Goal: Information Seeking & Learning: Learn about a topic

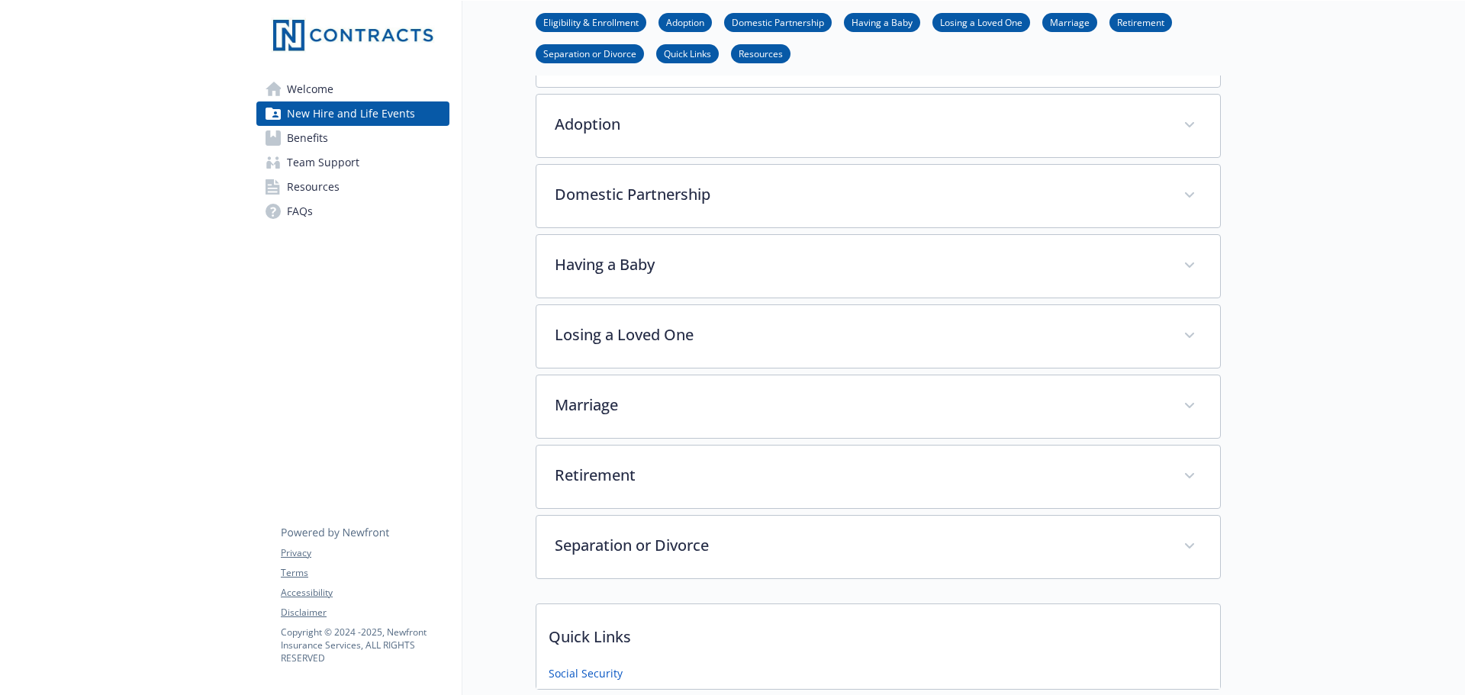
scroll to position [889, 0]
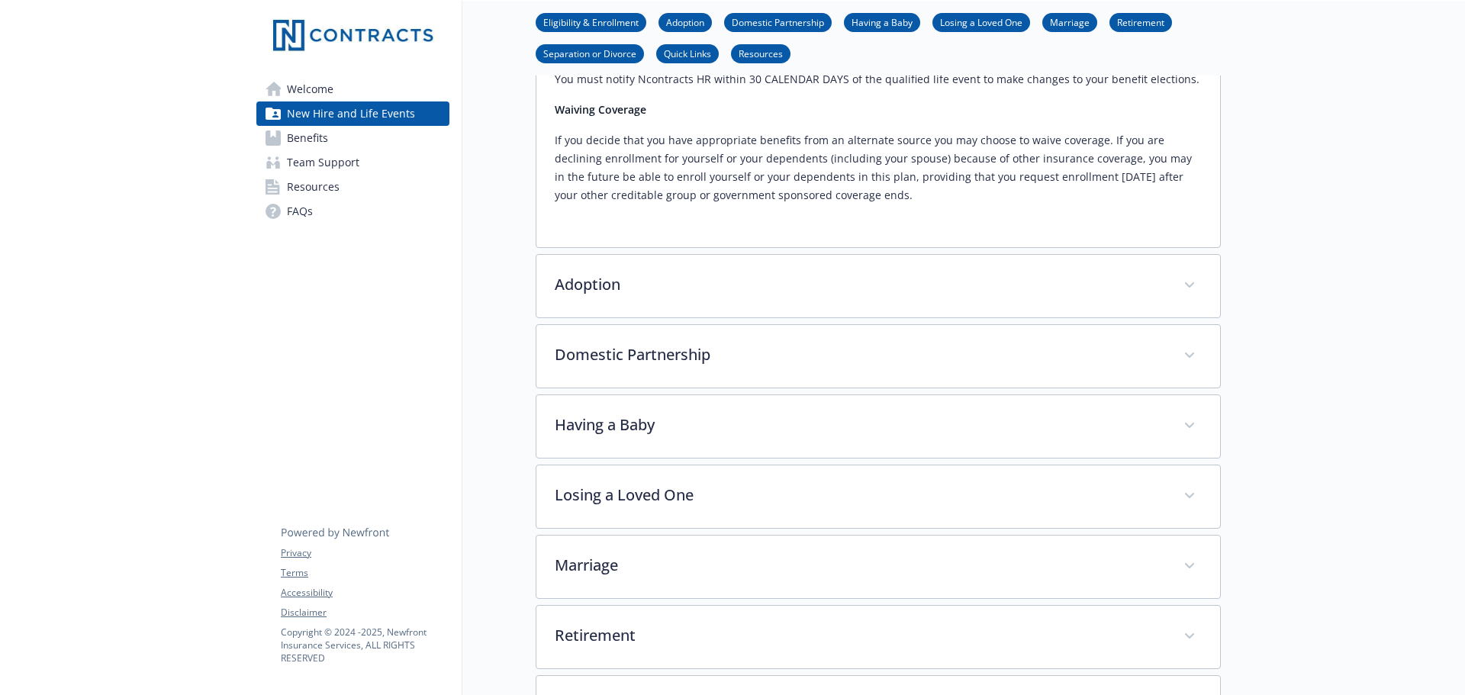
click at [331, 80] on span "Welcome" at bounding box center [310, 89] width 47 height 24
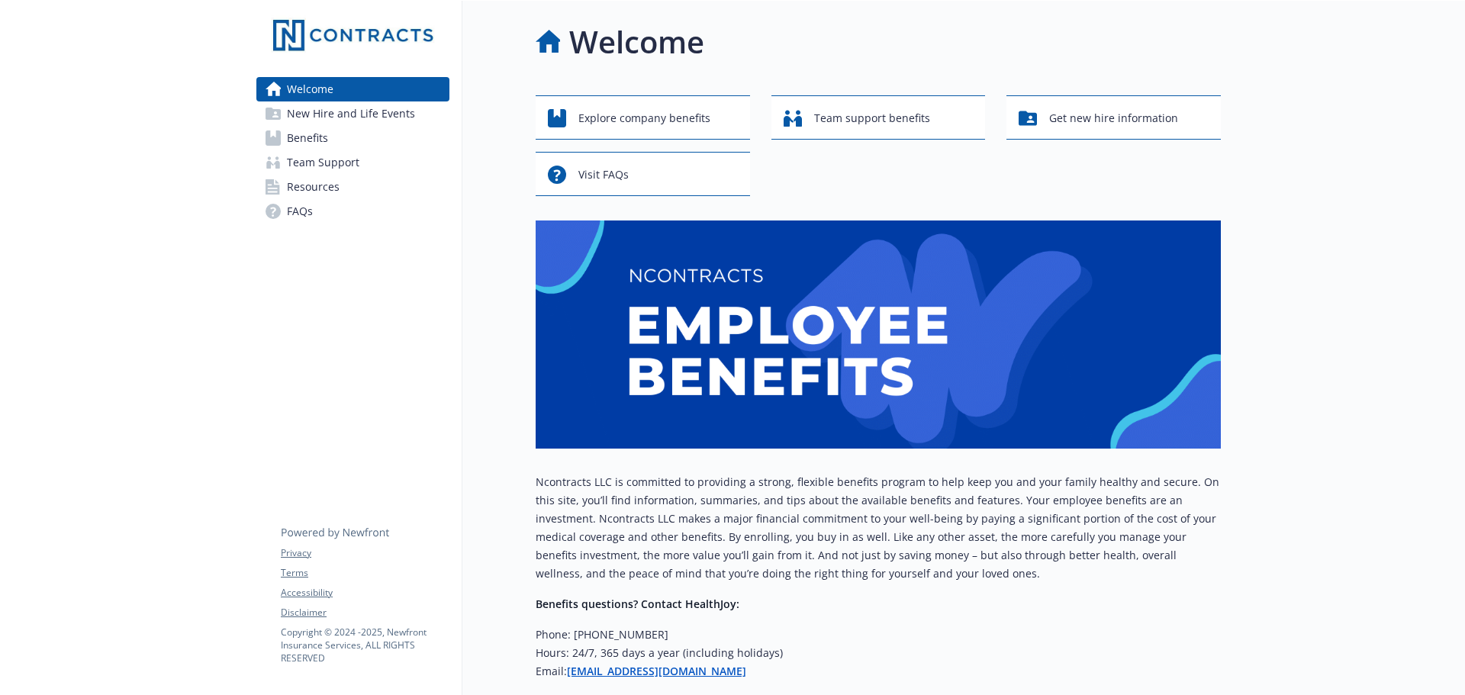
click at [326, 119] on span "New Hire and Life Events" at bounding box center [351, 113] width 128 height 24
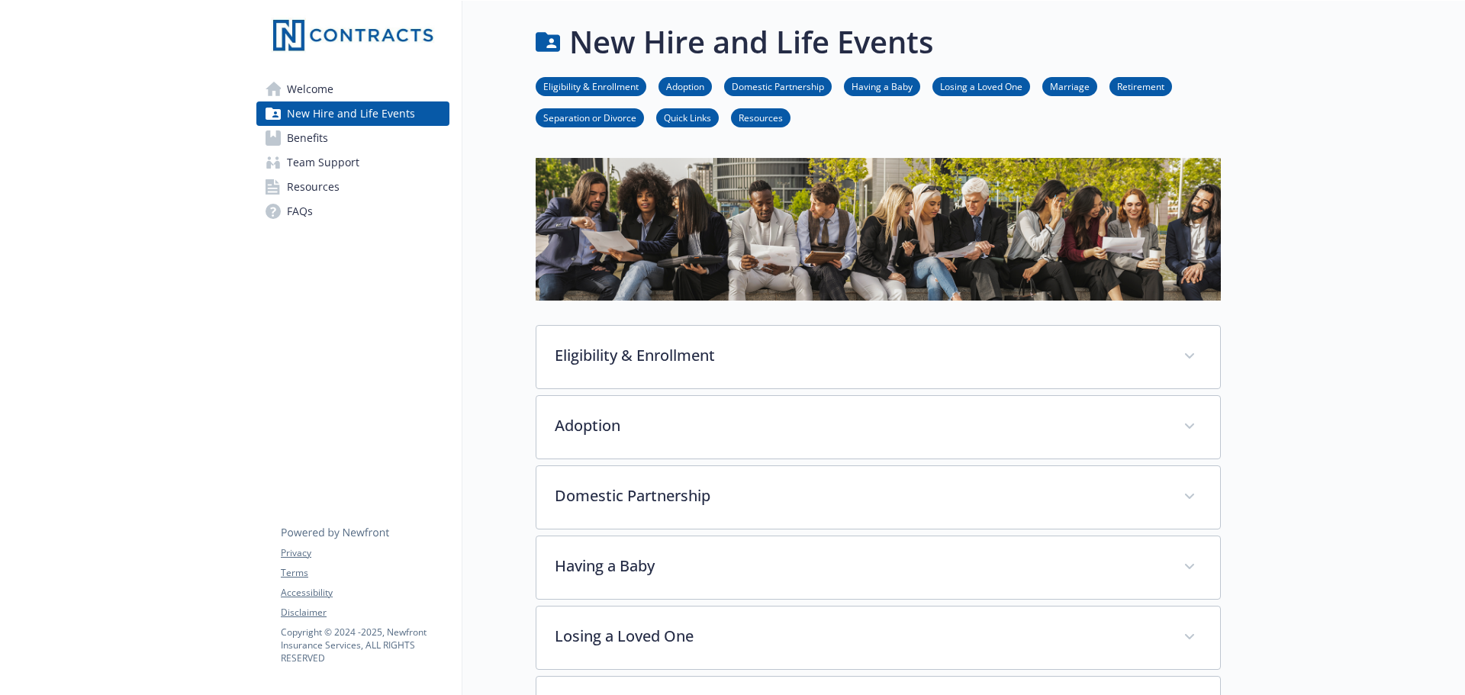
click at [327, 132] on span "Benefits" at bounding box center [307, 138] width 41 height 24
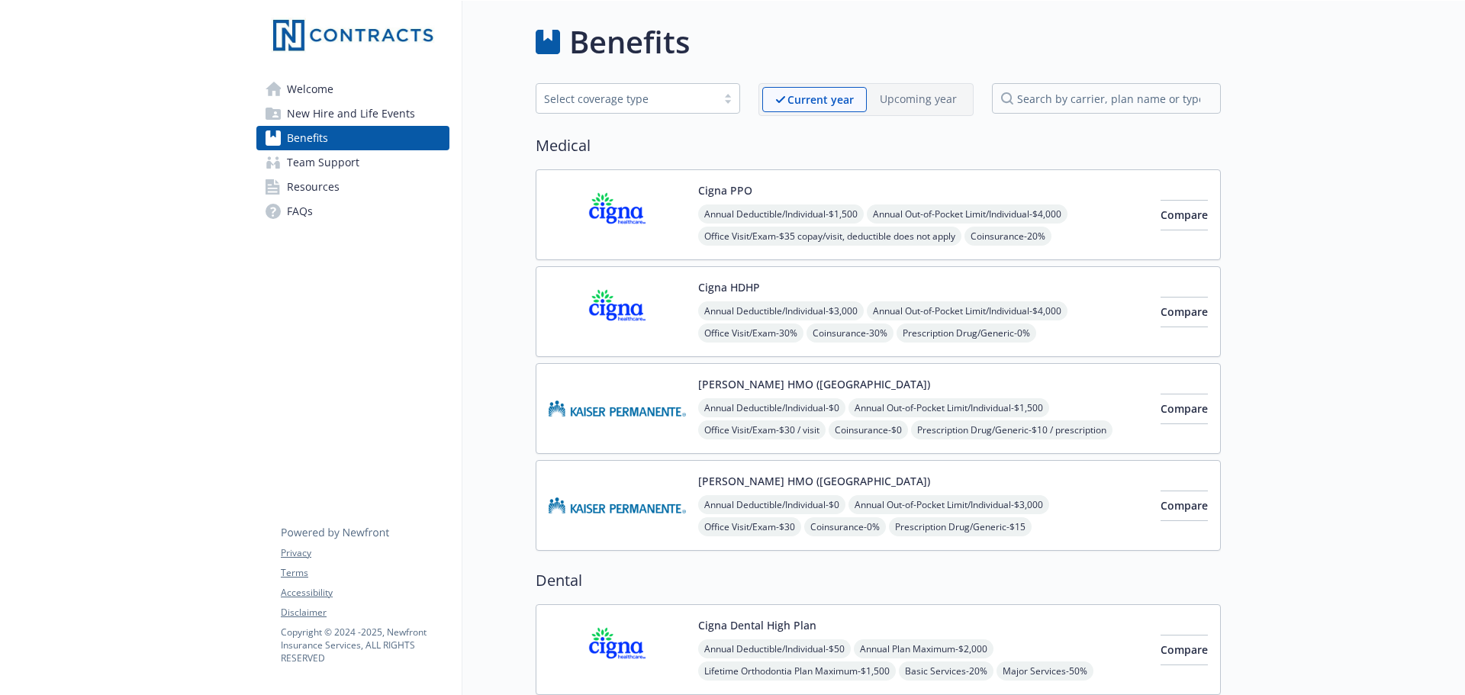
click at [349, 160] on span "Team Support" at bounding box center [323, 162] width 72 height 24
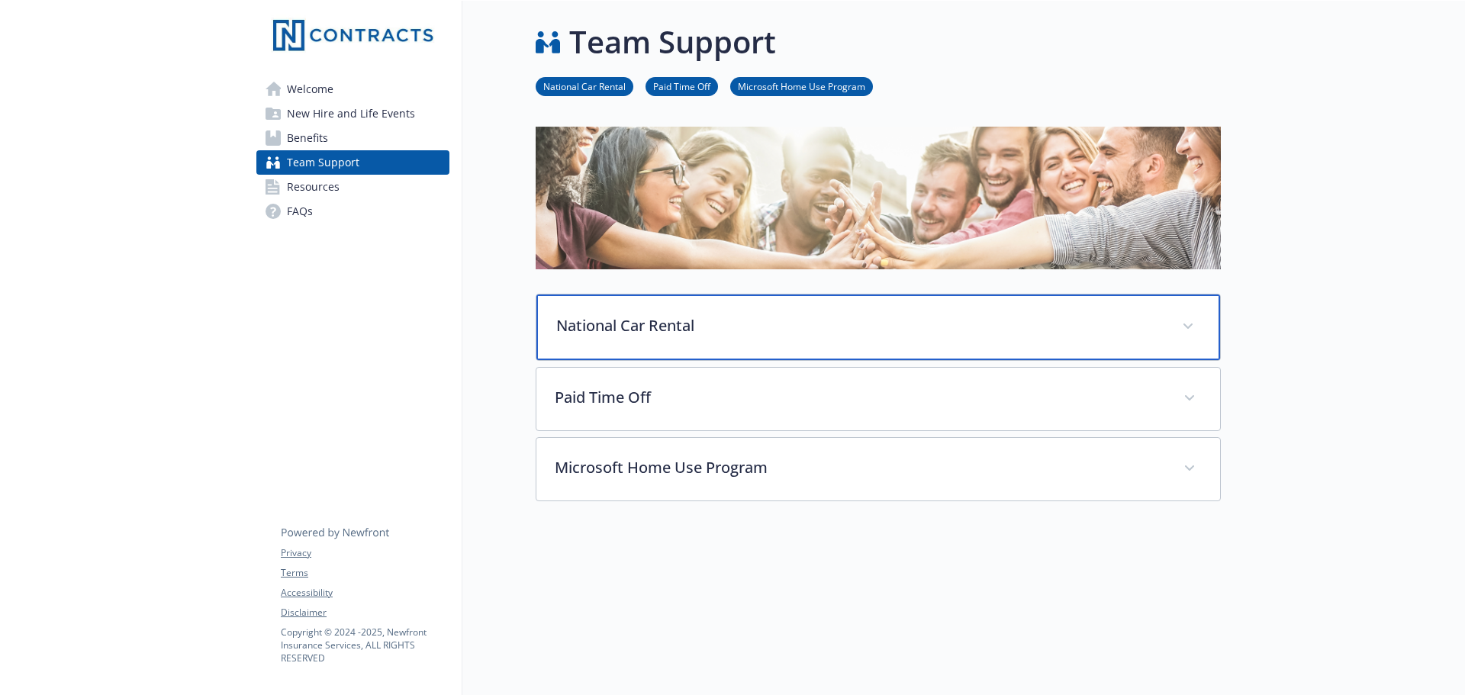
click at [1199, 319] on div "National Car Rental" at bounding box center [878, 327] width 684 height 66
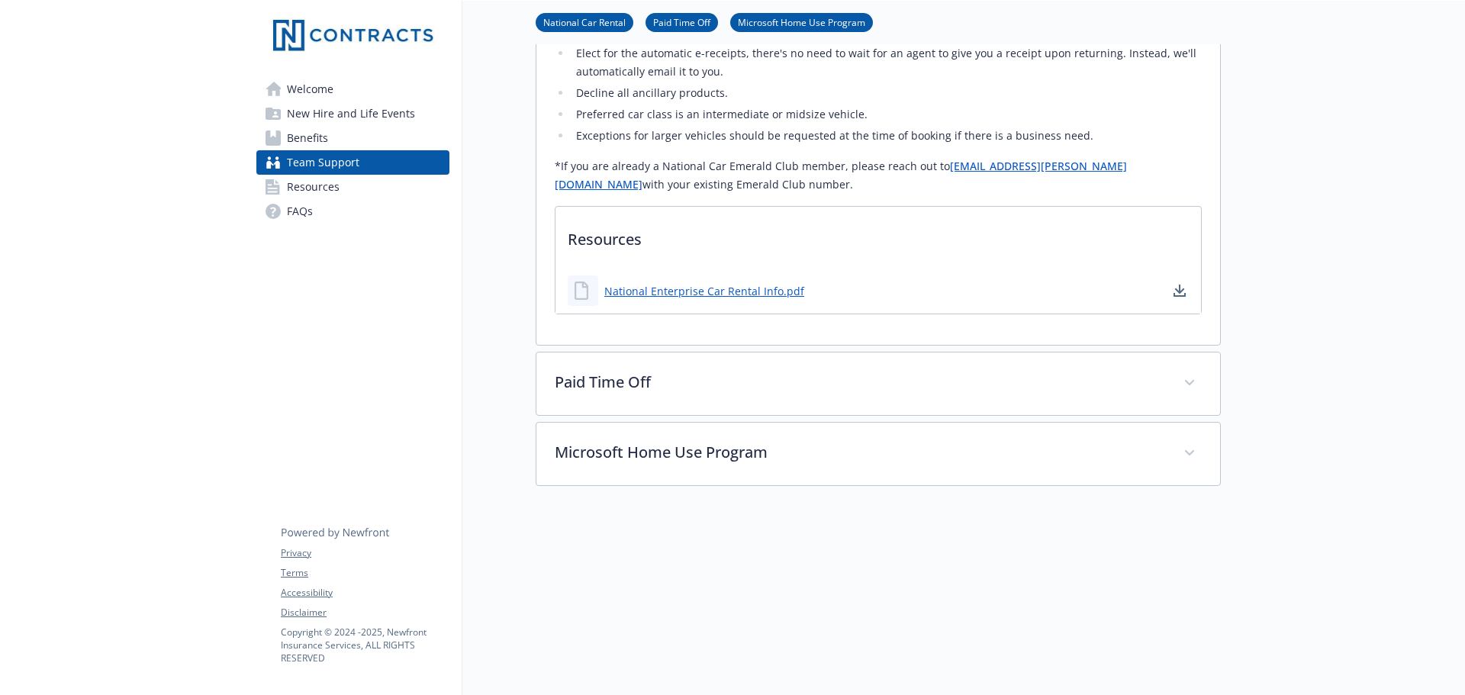
scroll to position [458, 0]
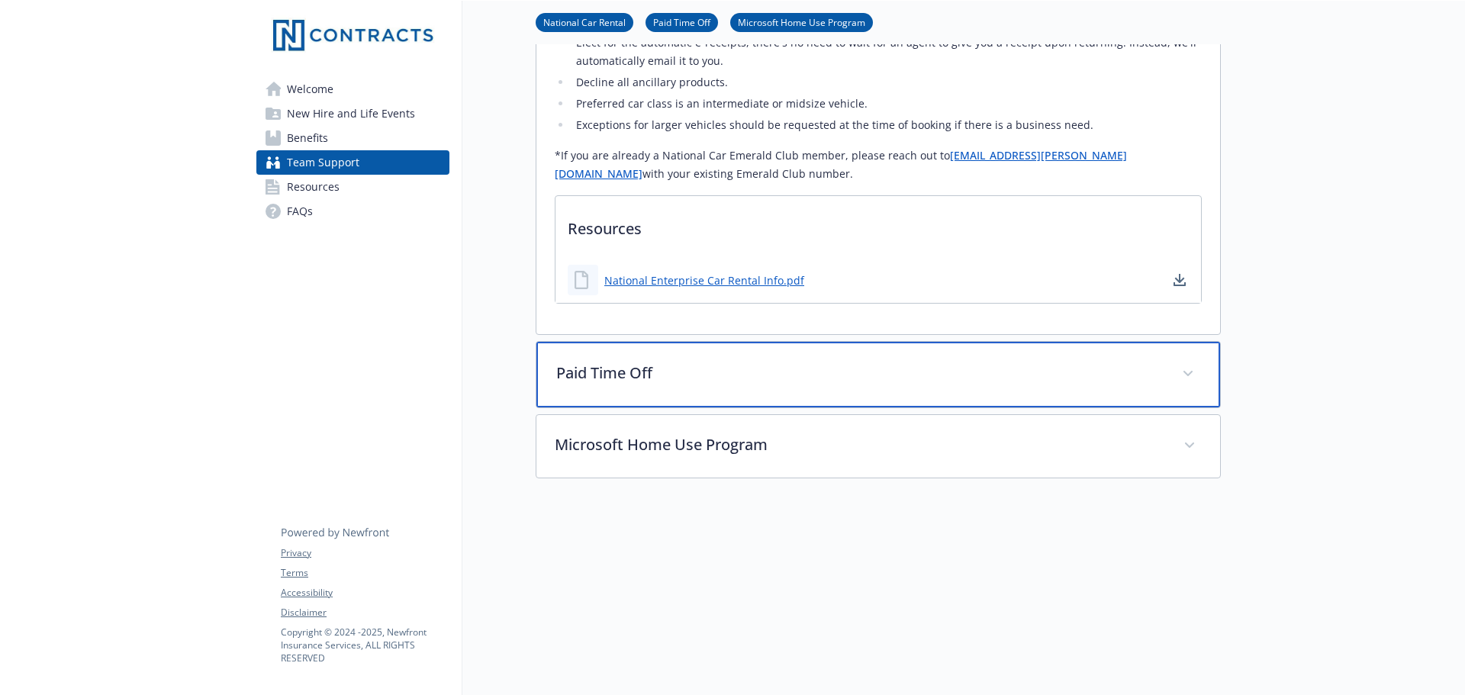
click at [1201, 393] on div "Paid Time Off" at bounding box center [878, 375] width 684 height 66
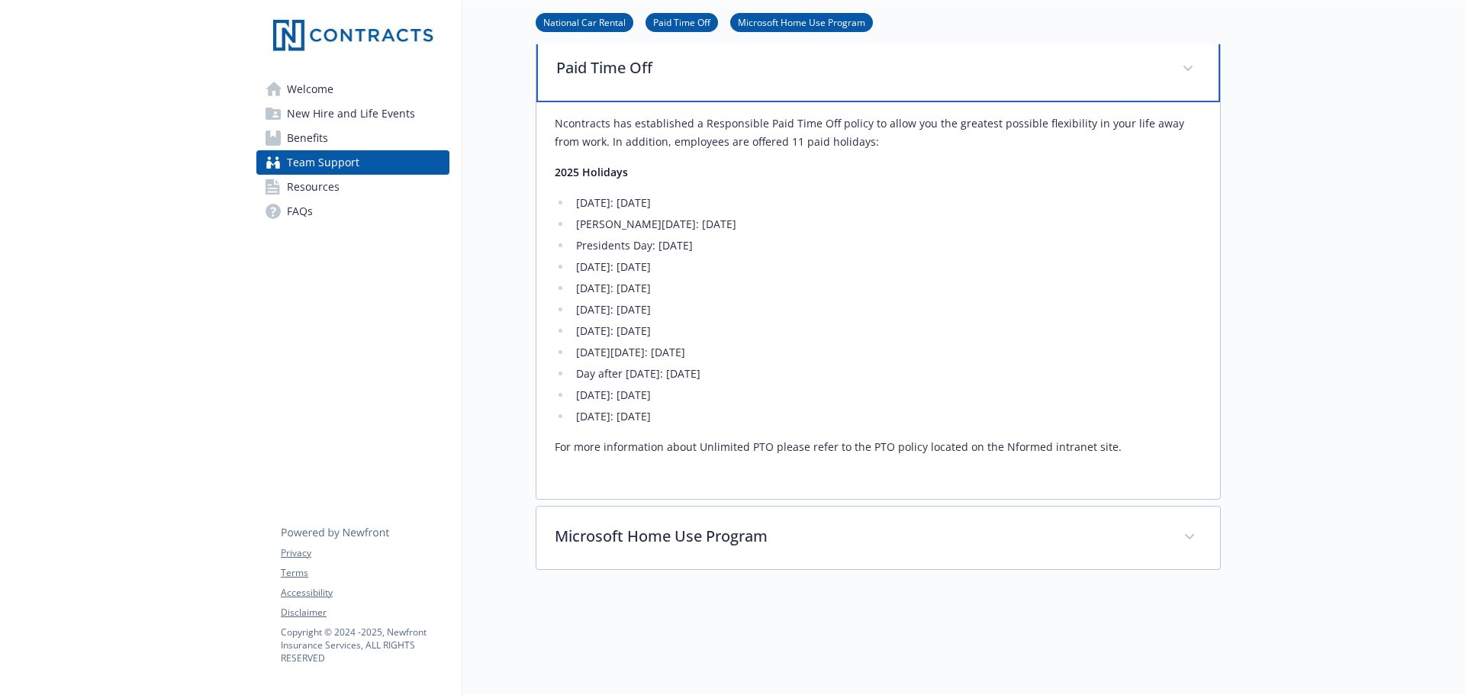
scroll to position [839, 0]
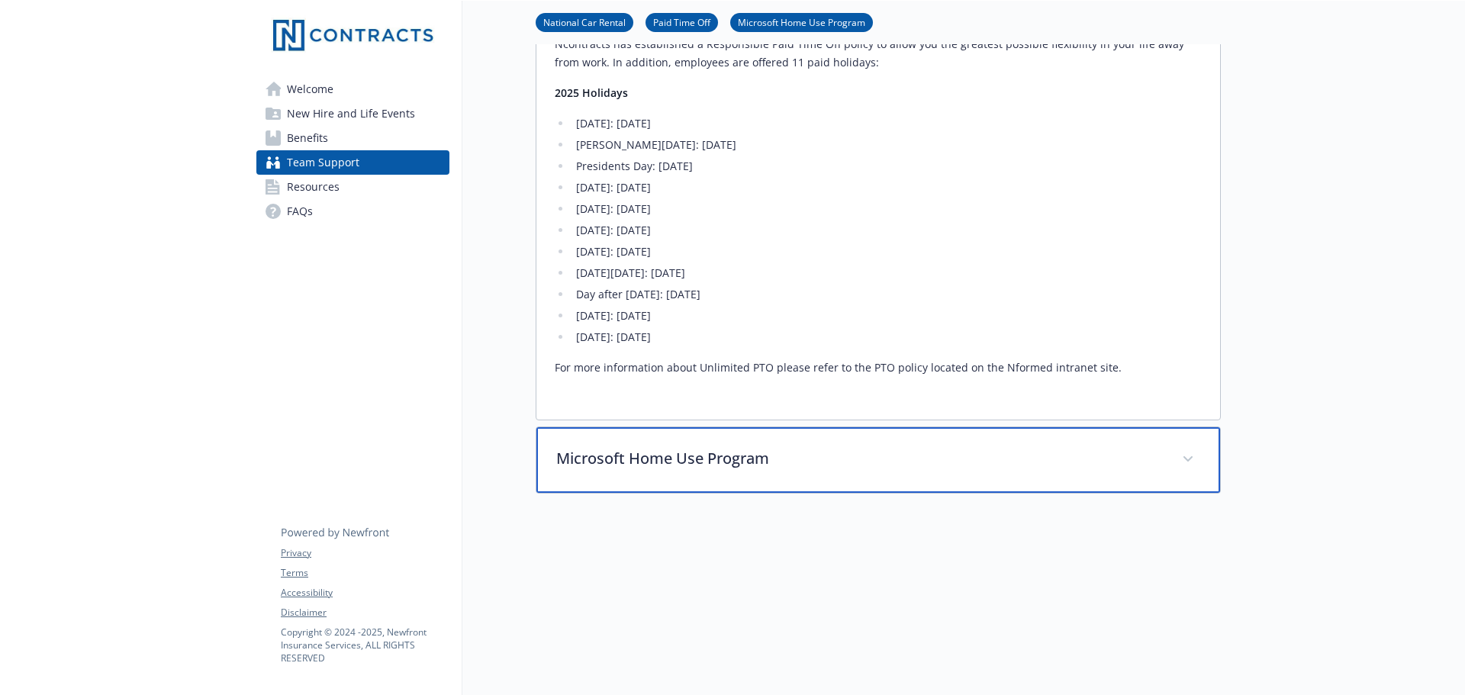
click at [1199, 471] on span at bounding box center [1188, 459] width 24 height 24
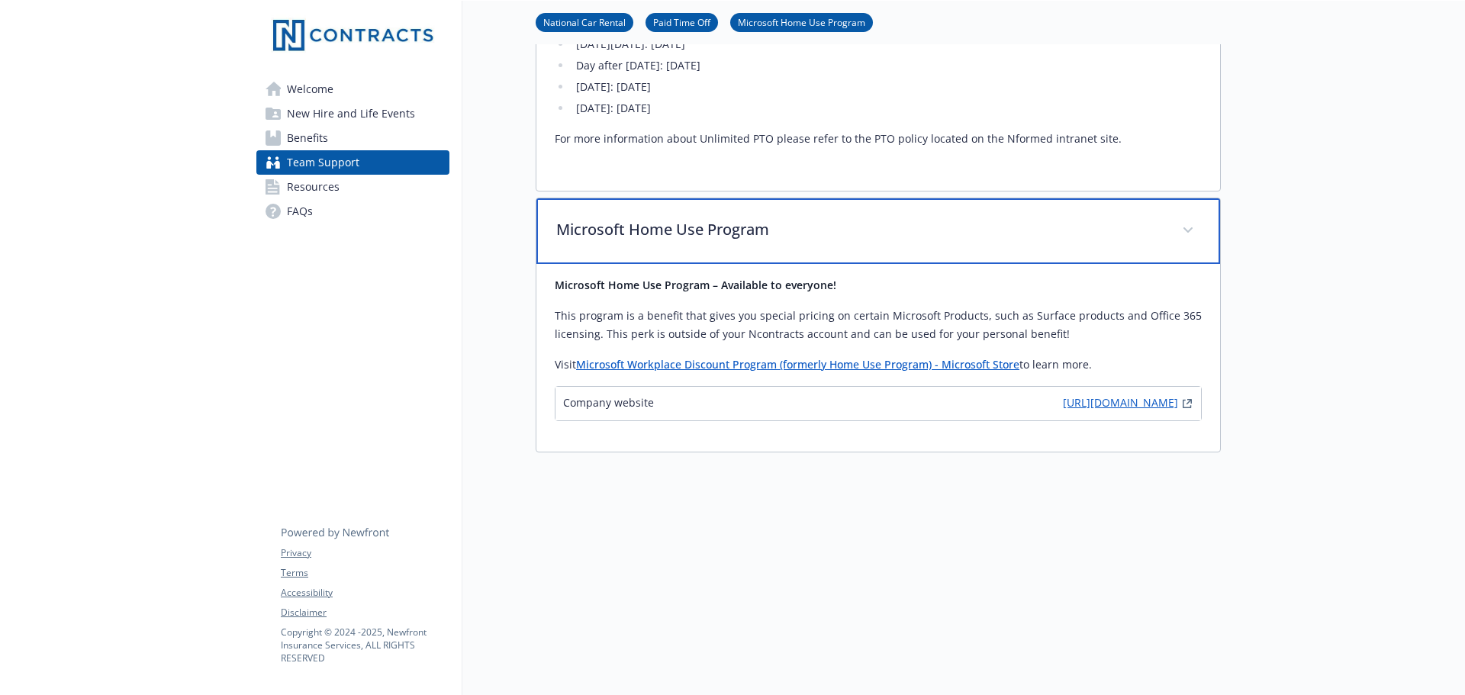
scroll to position [915, 0]
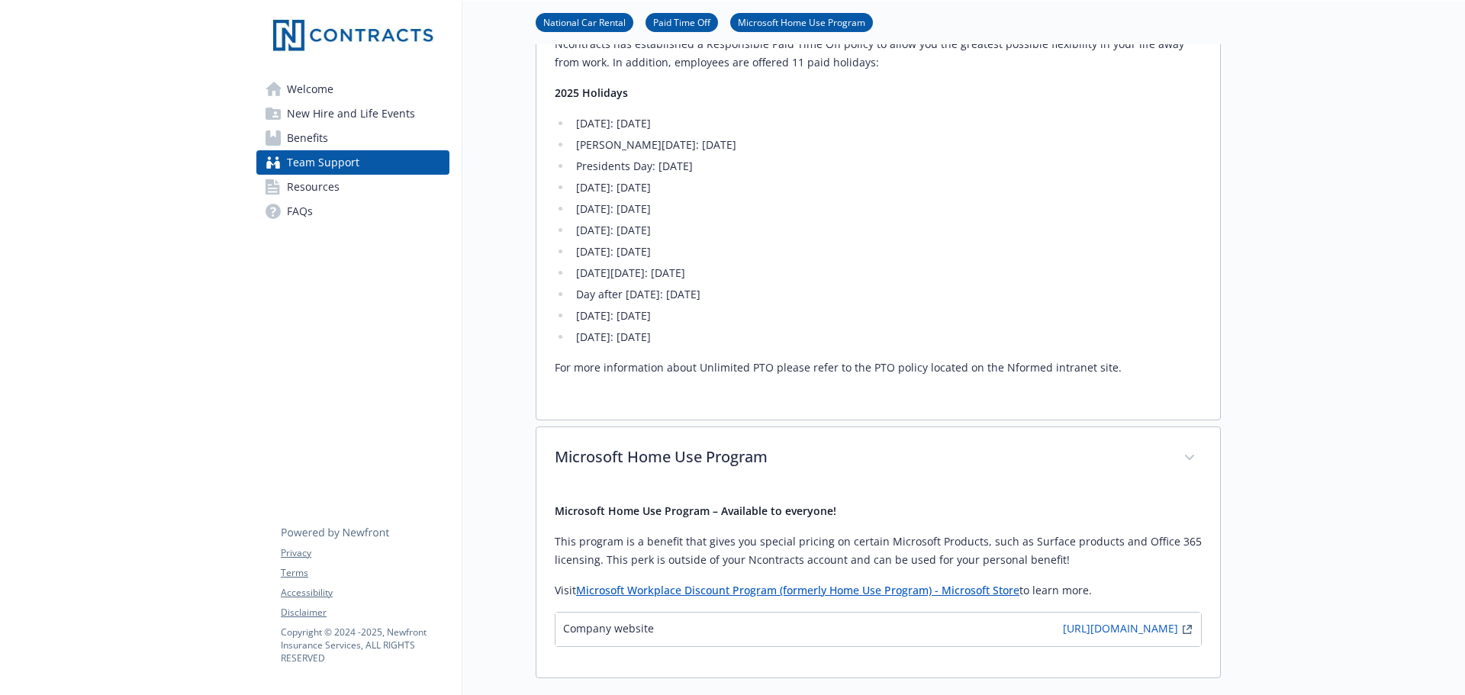
click at [346, 190] on link "Resources" at bounding box center [352, 187] width 193 height 24
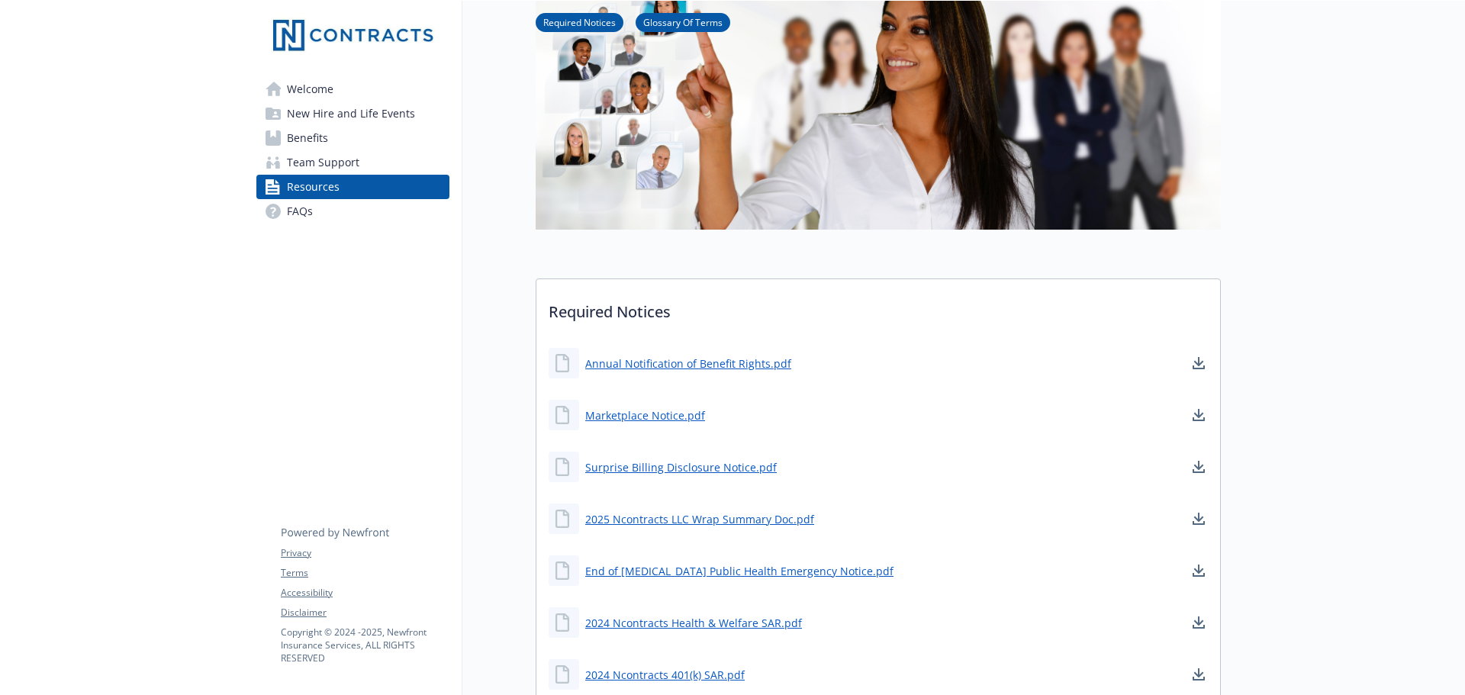
scroll to position [17, 0]
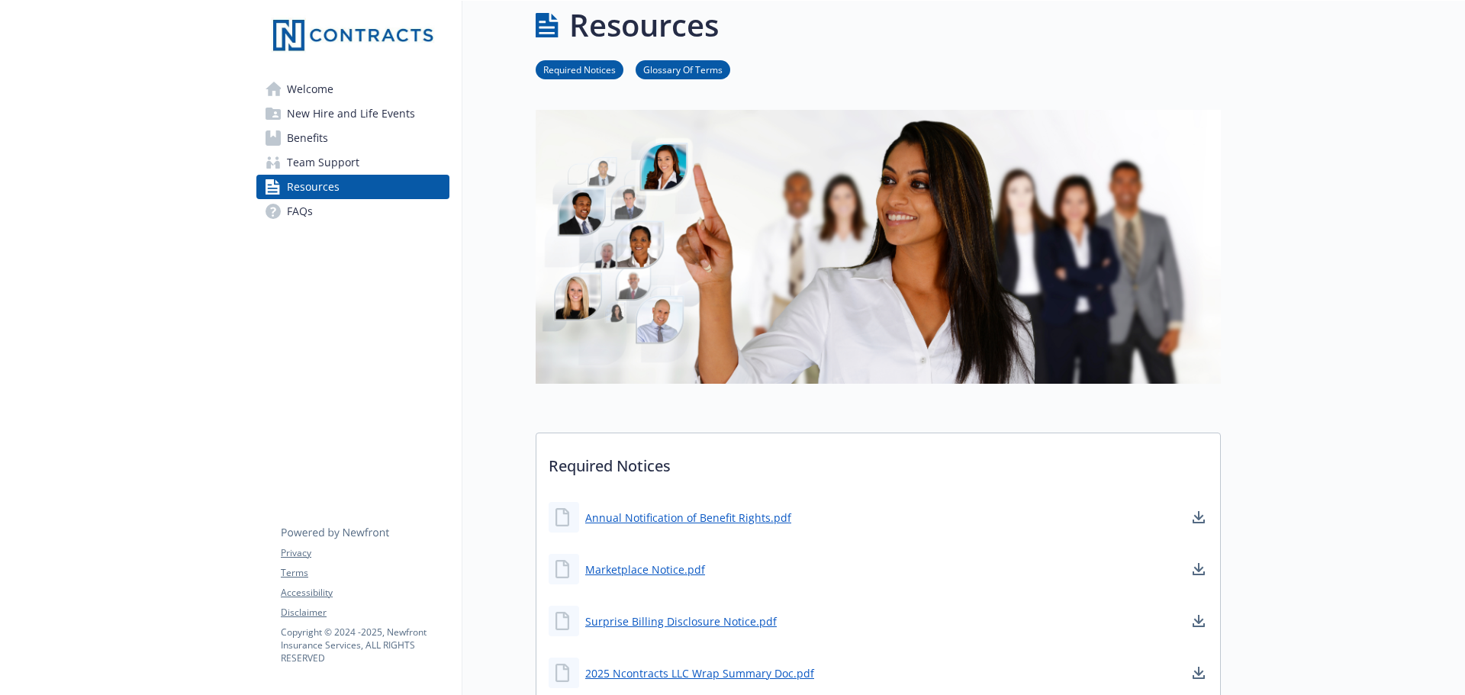
click at [309, 96] on span "Welcome" at bounding box center [310, 89] width 47 height 24
